Goal: Task Accomplishment & Management: Manage account settings

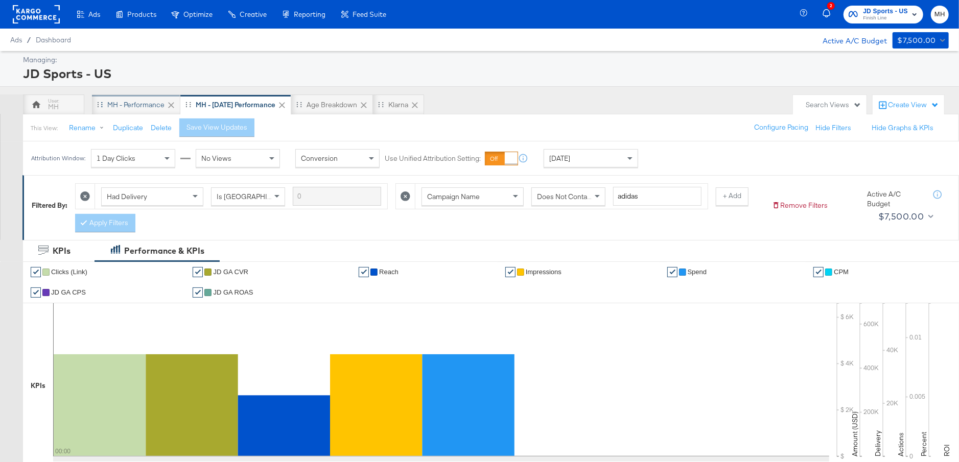
click at [143, 101] on div "MH - Performance" at bounding box center [135, 105] width 57 height 10
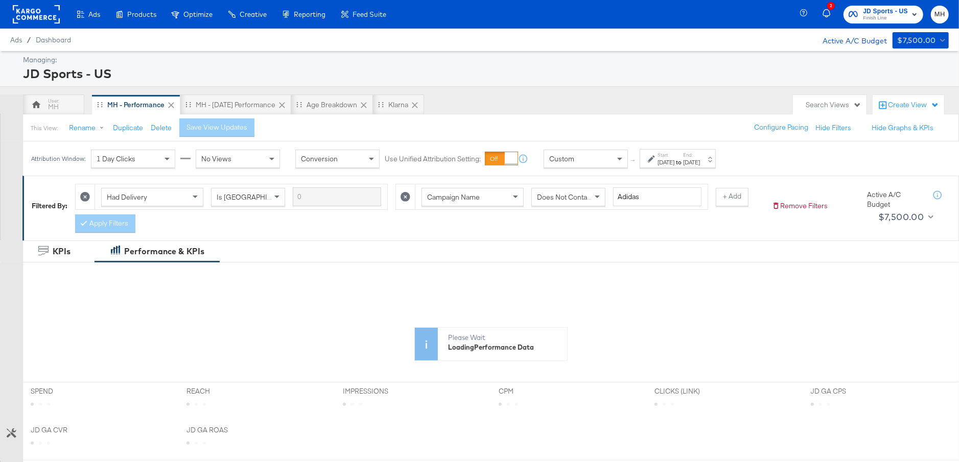
click at [700, 161] on div "[DATE]" at bounding box center [691, 162] width 17 height 8
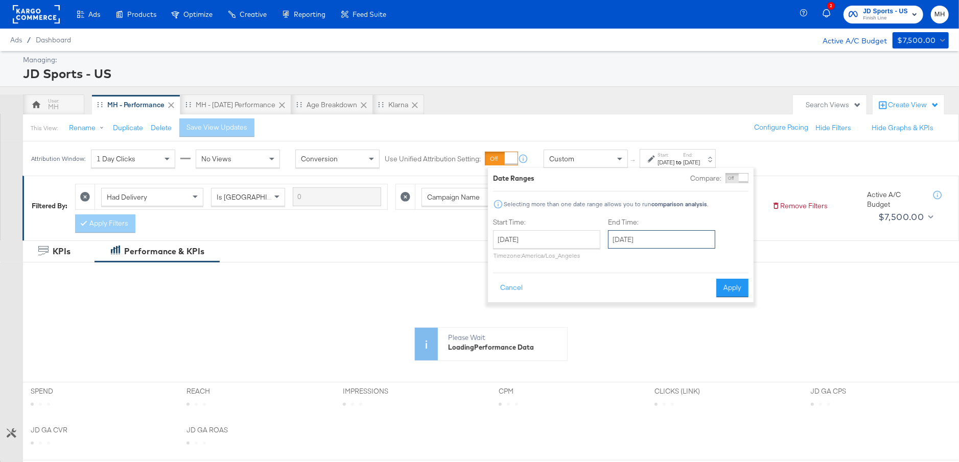
click at [672, 239] on input "[DATE]" at bounding box center [661, 239] width 107 height 18
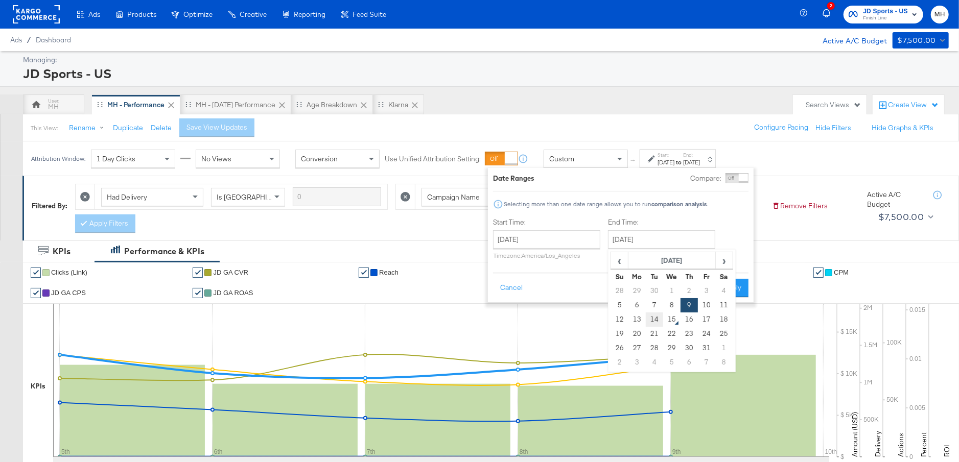
click at [655, 320] on td "14" at bounding box center [654, 320] width 17 height 14
type input "[DATE]"
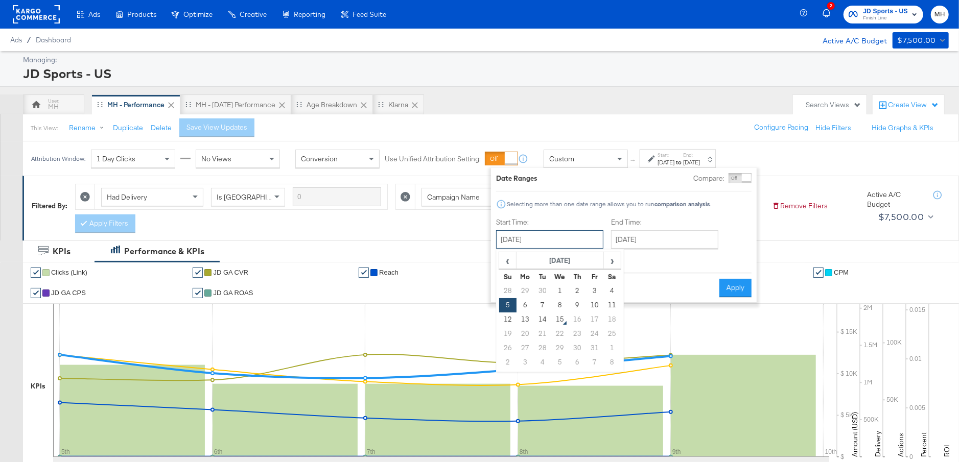
click at [558, 239] on input "[DATE]" at bounding box center [549, 239] width 107 height 18
click at [506, 317] on td "12" at bounding box center [507, 320] width 17 height 14
type input "[DATE]"
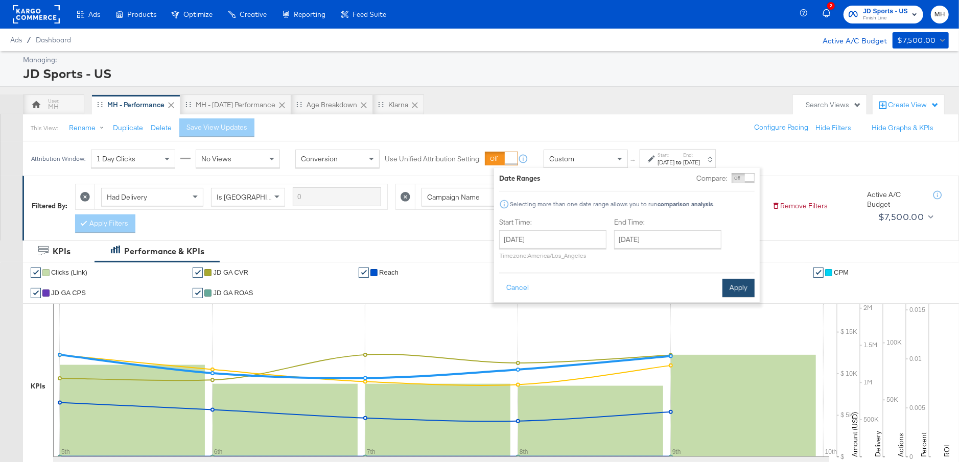
click at [740, 287] on button "Apply" at bounding box center [738, 288] width 32 height 18
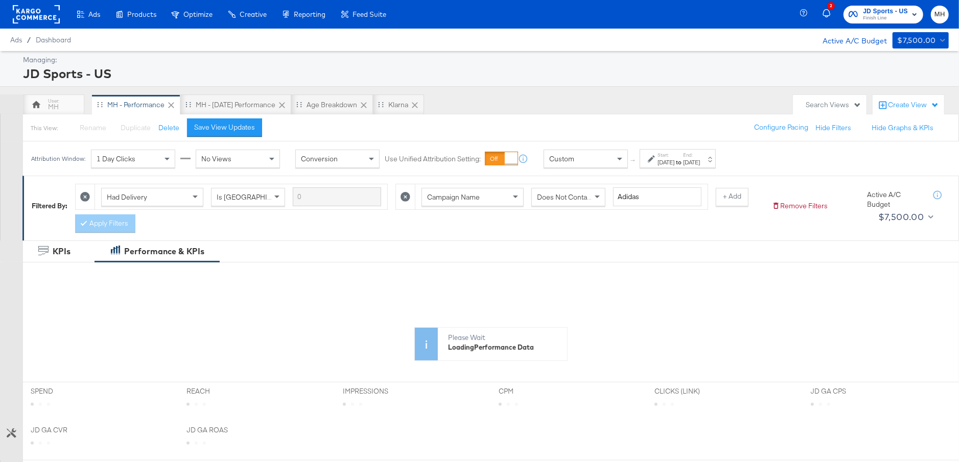
click at [243, 123] on div "Save View Updates" at bounding box center [224, 128] width 61 height 10
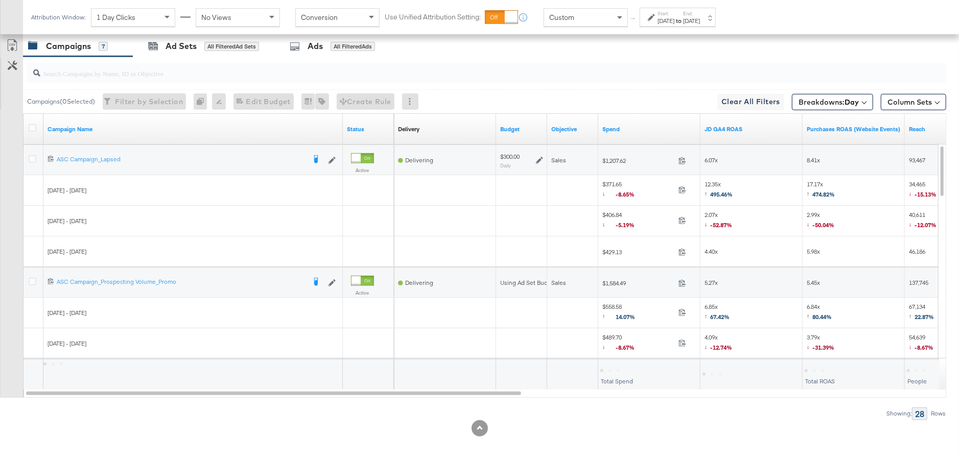
scroll to position [530, 0]
click at [633, 127] on link "Spend" at bounding box center [649, 130] width 94 height 8
click at [32, 156] on icon at bounding box center [33, 160] width 8 height 8
click at [0, 0] on input "checkbox" at bounding box center [0, 0] width 0 height 0
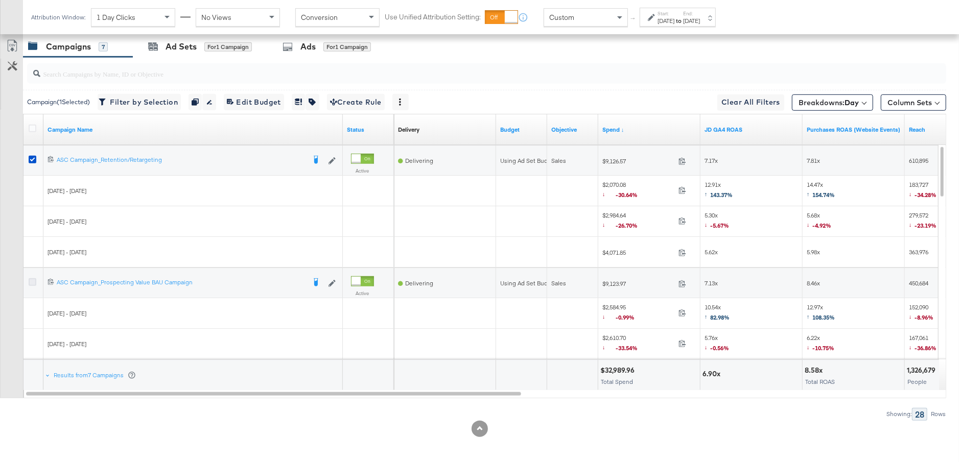
click at [32, 279] on icon at bounding box center [33, 282] width 8 height 8
click at [0, 0] on input "checkbox" at bounding box center [0, 0] width 0 height 0
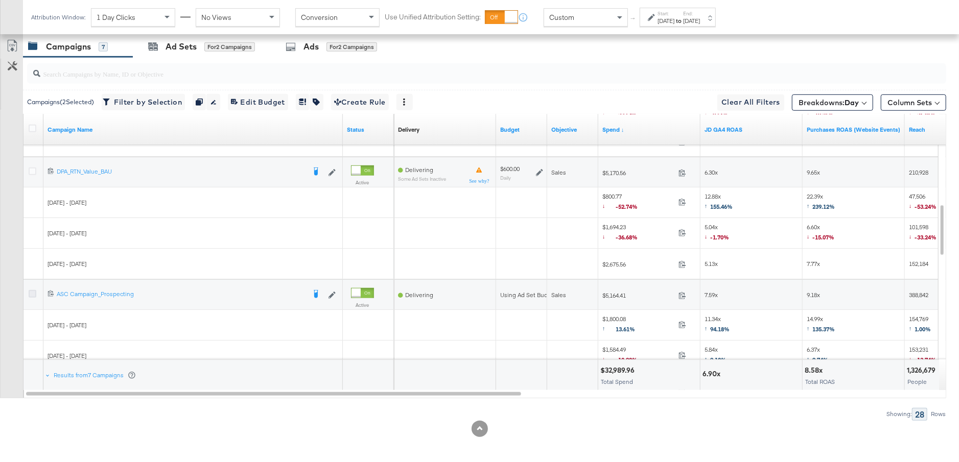
click at [32, 292] on icon at bounding box center [33, 294] width 8 height 8
click at [0, 0] on input "checkbox" at bounding box center [0, 0] width 0 height 0
click at [192, 46] on div "Ad Sets" at bounding box center [181, 47] width 31 height 12
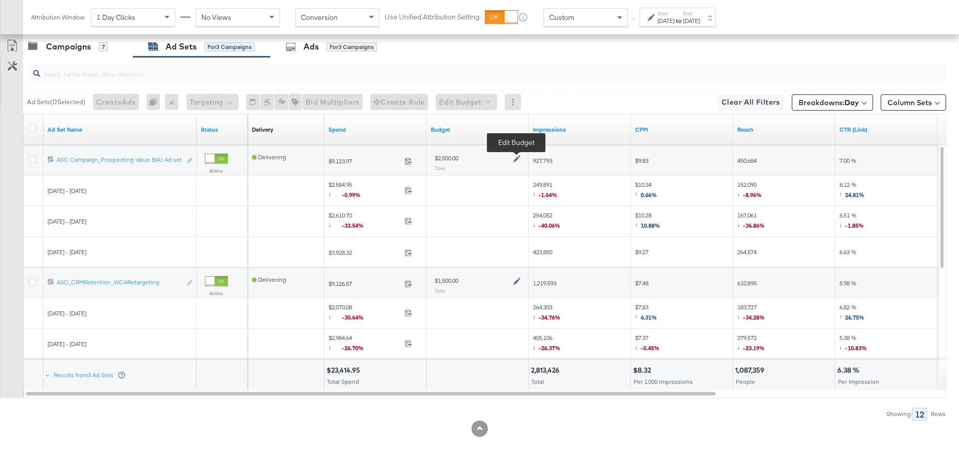
click at [516, 156] on icon at bounding box center [516, 159] width 7 height 7
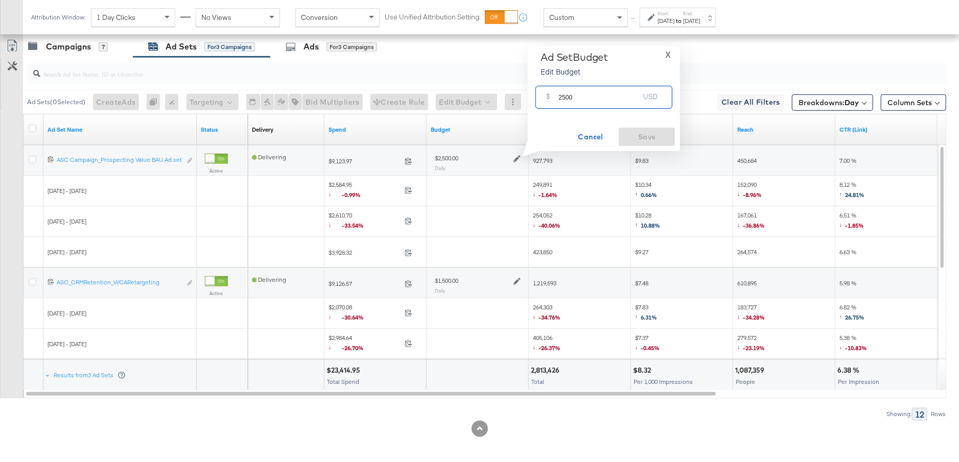
drag, startPoint x: 572, startPoint y: 102, endPoint x: 556, endPoint y: 100, distance: 16.0
click at [556, 100] on div "$ 2500 USD" at bounding box center [603, 97] width 137 height 23
type input "3000"
click at [643, 139] on span "Save" at bounding box center [647, 137] width 48 height 13
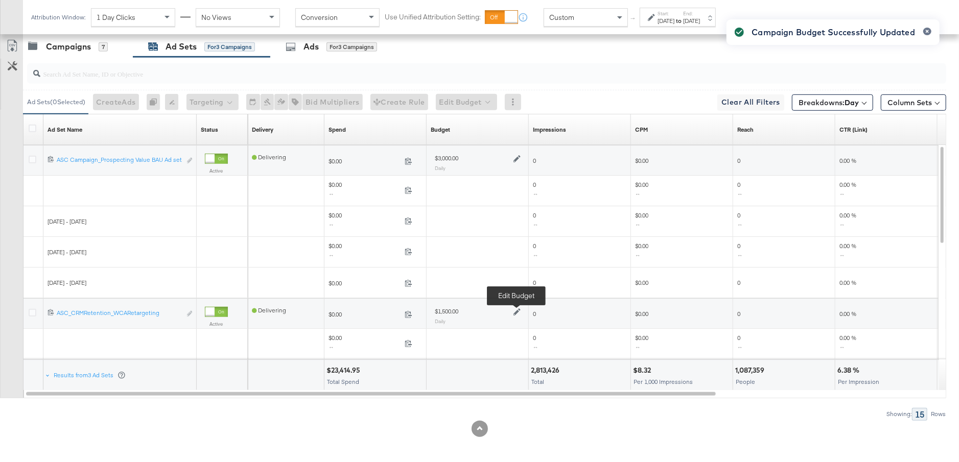
click at [516, 310] on icon at bounding box center [516, 312] width 7 height 7
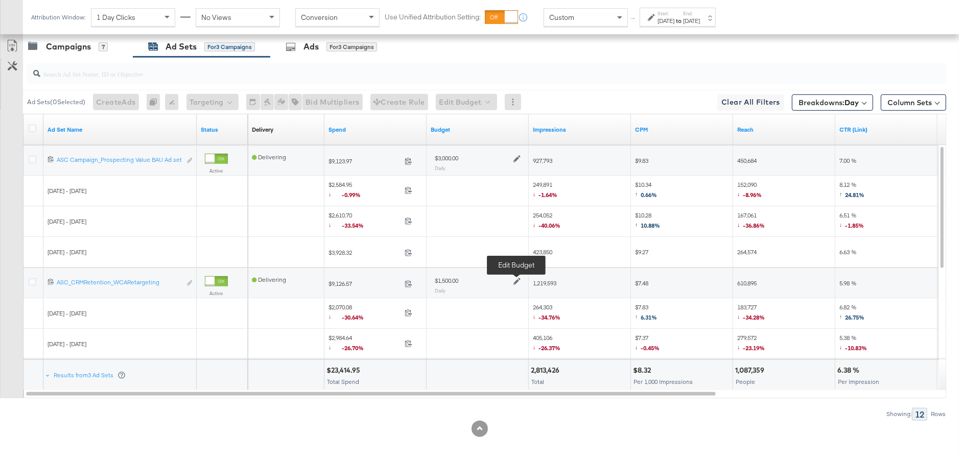
click at [516, 279] on icon at bounding box center [516, 281] width 7 height 7
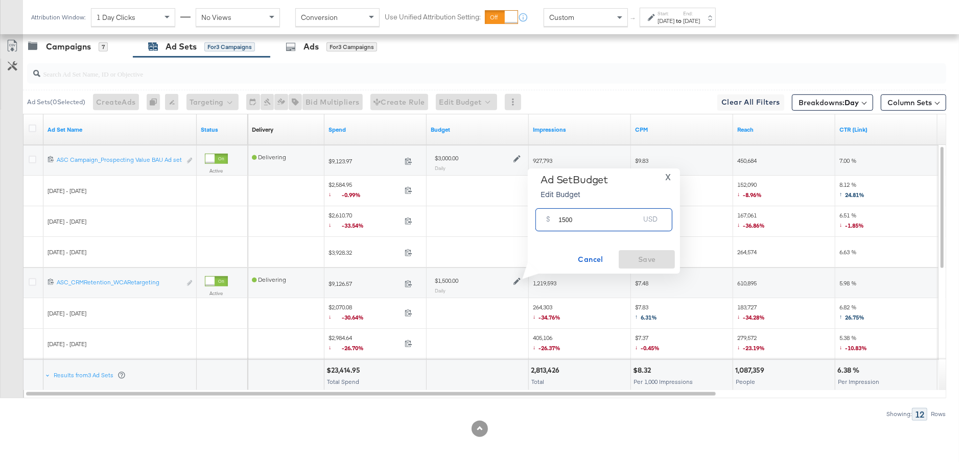
drag, startPoint x: 577, startPoint y: 225, endPoint x: 551, endPoint y: 225, distance: 25.5
click at [551, 225] on div "$ 1500 USD" at bounding box center [603, 219] width 137 height 23
type input "2500"
click at [644, 255] on span "Save" at bounding box center [647, 259] width 48 height 13
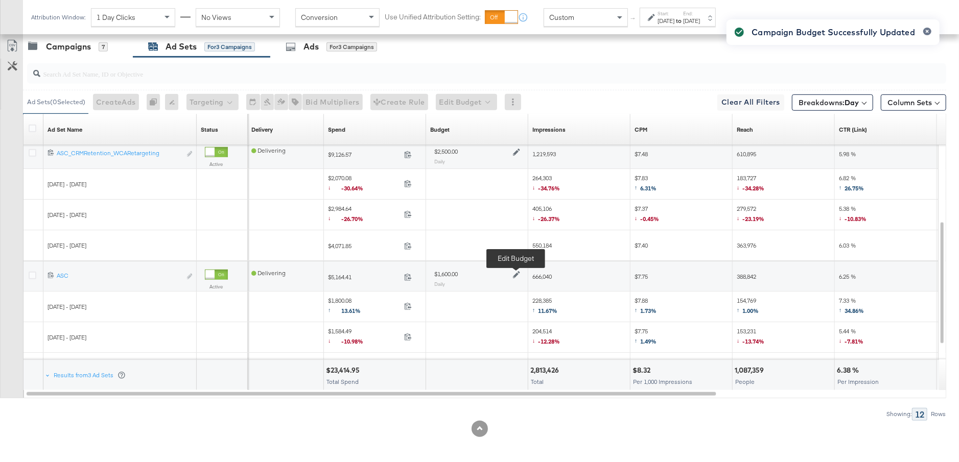
click at [517, 272] on icon at bounding box center [516, 275] width 7 height 7
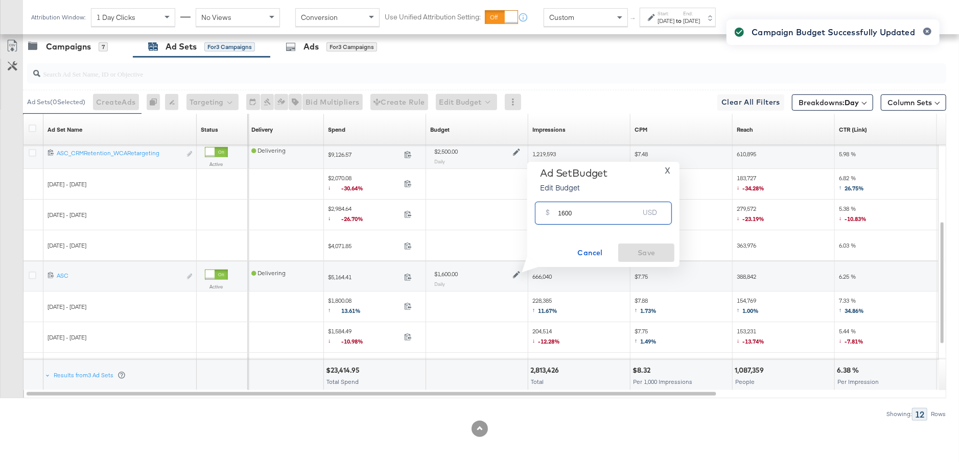
drag, startPoint x: 575, startPoint y: 215, endPoint x: 553, endPoint y: 216, distance: 21.5
click at [553, 216] on div "$ 1600 USD" at bounding box center [603, 213] width 137 height 23
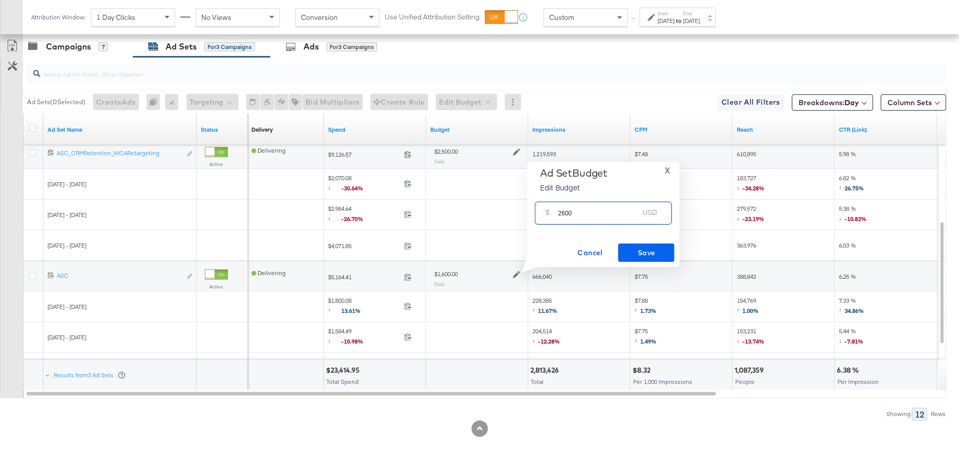
type input "2600"
click at [637, 247] on span "Save" at bounding box center [646, 253] width 48 height 13
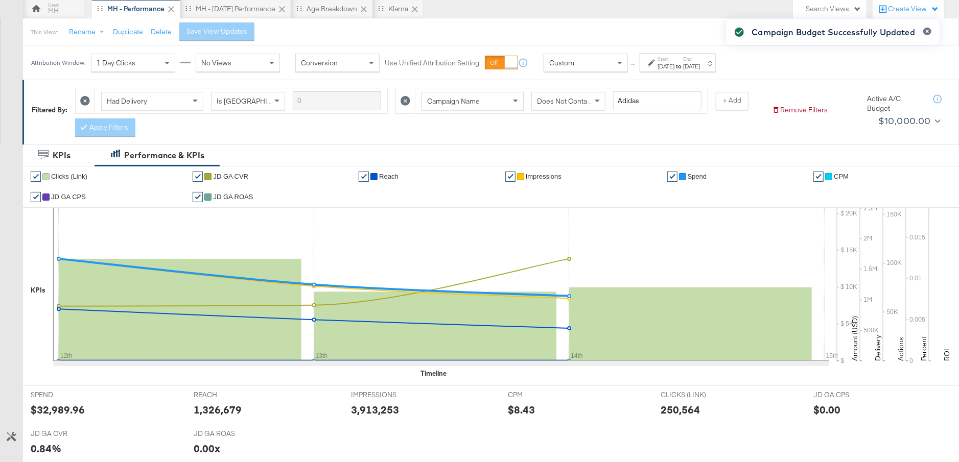
scroll to position [0, 0]
